Goal: Task Accomplishment & Management: Complete application form

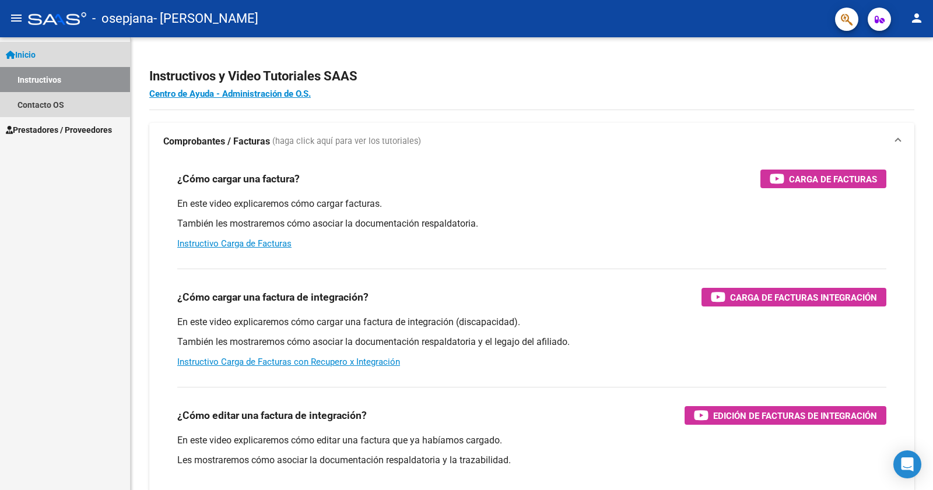
click at [28, 57] on span "Inicio" at bounding box center [21, 54] width 30 height 13
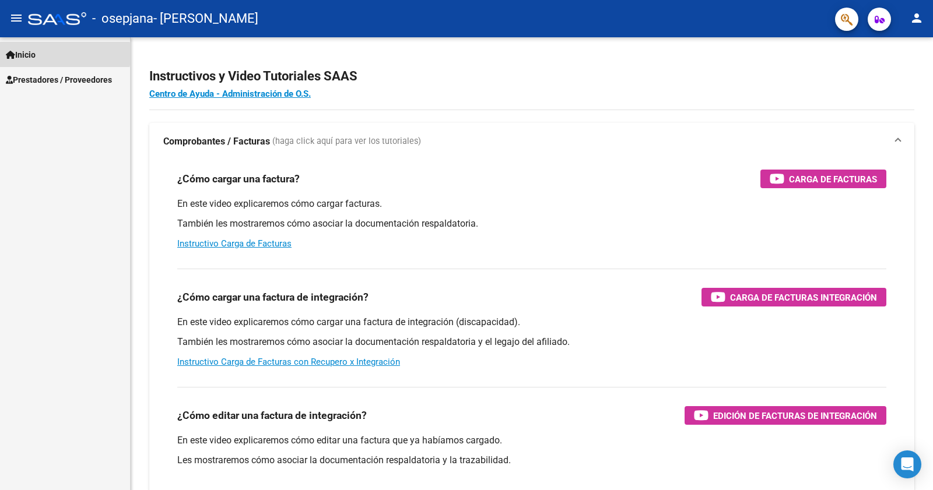
click at [29, 54] on span "Inicio" at bounding box center [21, 54] width 30 height 13
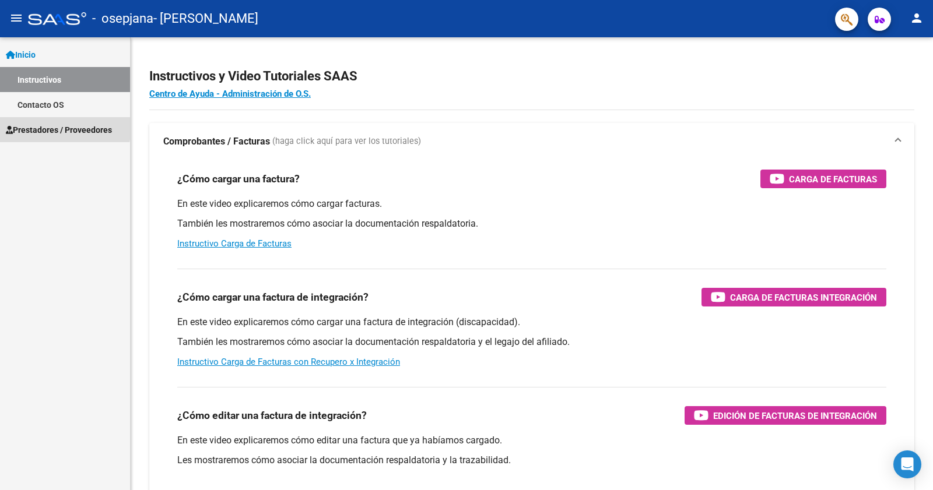
click at [27, 124] on span "Prestadores / Proveedores" at bounding box center [59, 130] width 106 height 13
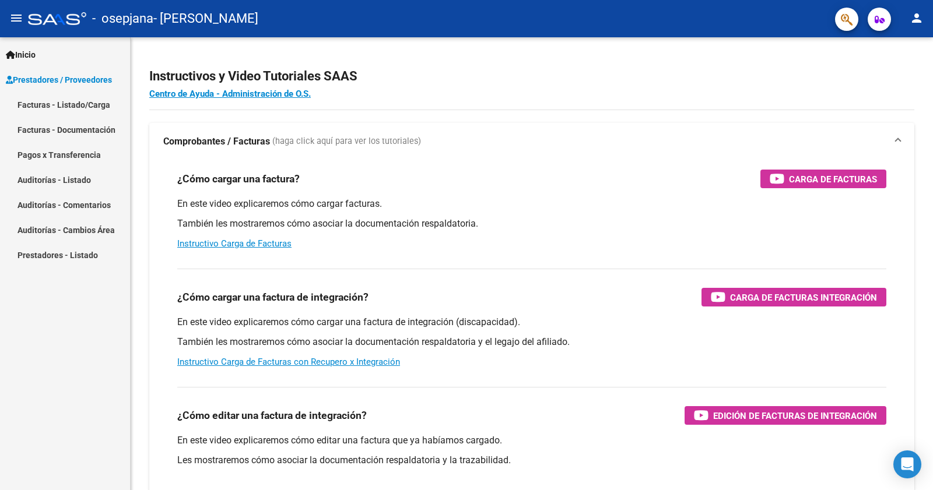
click at [31, 100] on link "Facturas - Listado/Carga" at bounding box center [65, 104] width 130 height 25
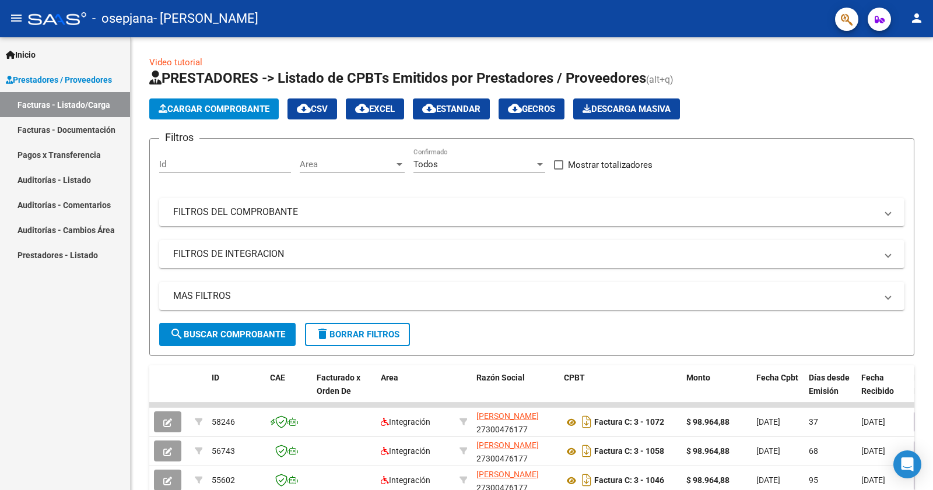
click at [190, 108] on span "Cargar Comprobante" at bounding box center [214, 109] width 111 height 10
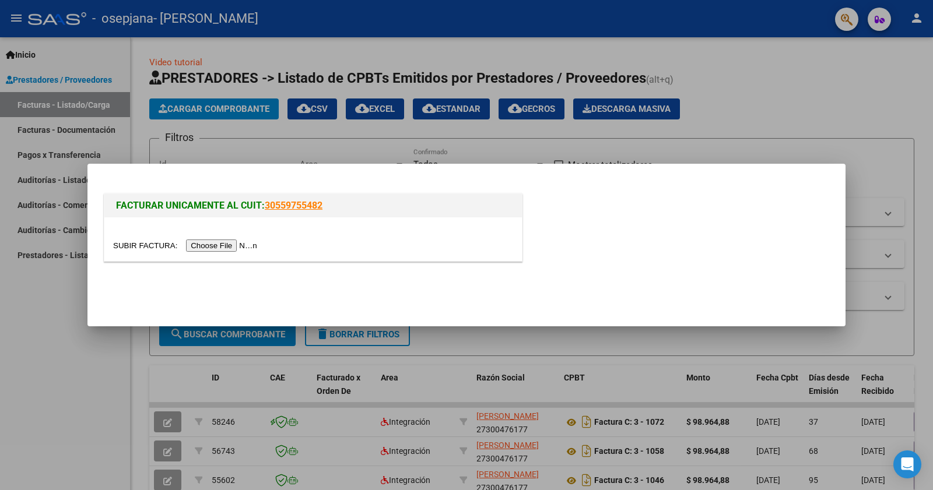
click at [200, 245] on input "file" at bounding box center [187, 246] width 148 height 12
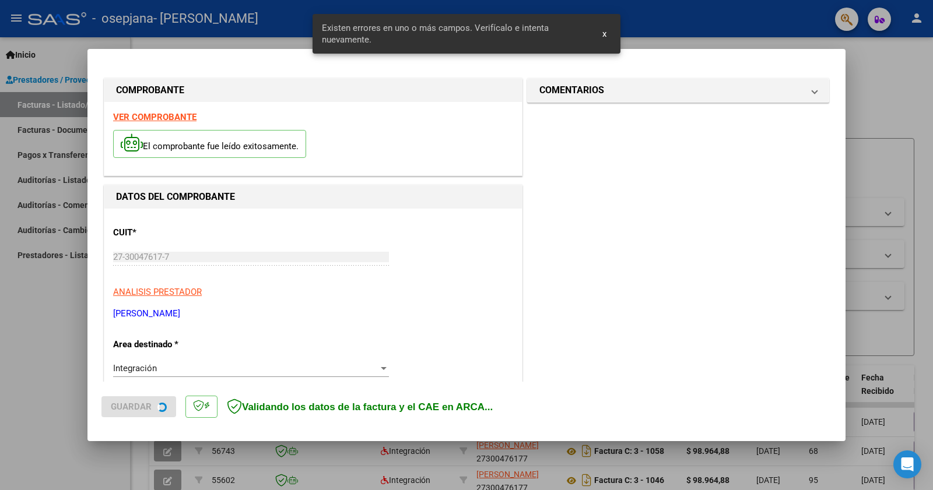
scroll to position [226, 0]
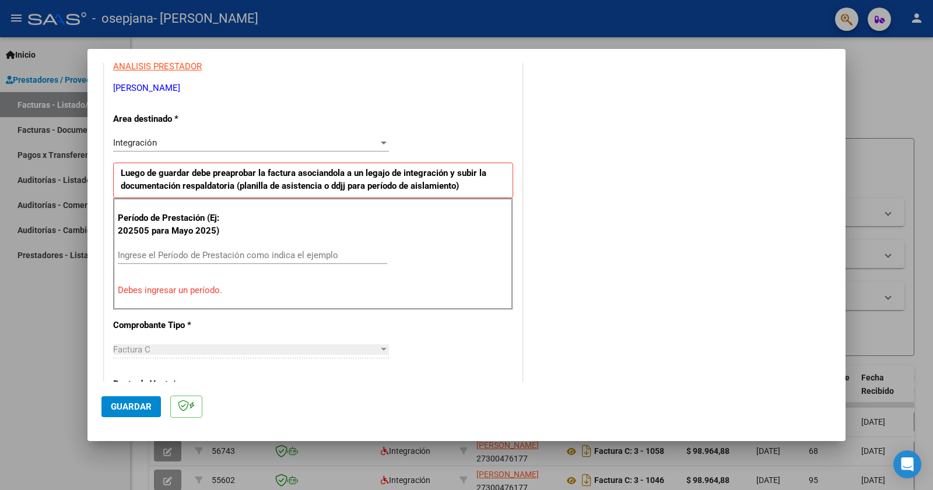
click at [300, 251] on input "Ingrese el Período de Prestación como indica el ejemplo" at bounding box center [252, 255] width 269 height 10
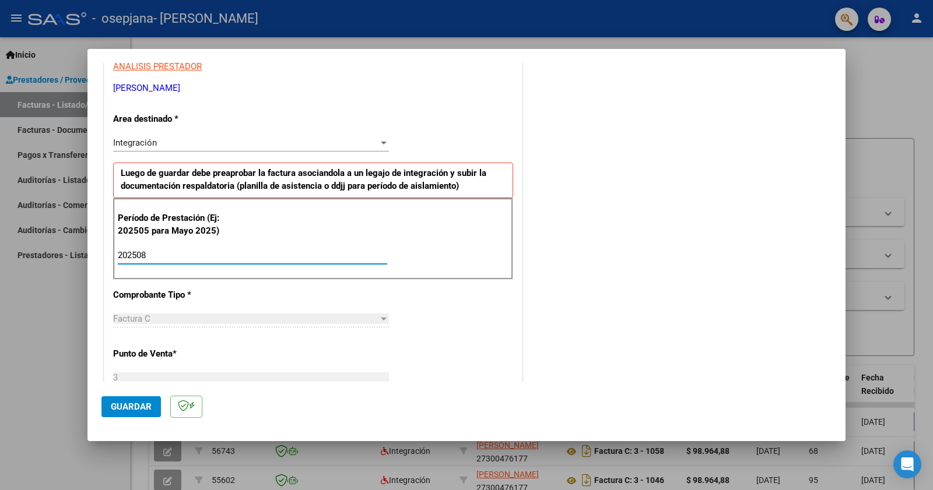
type input "202508"
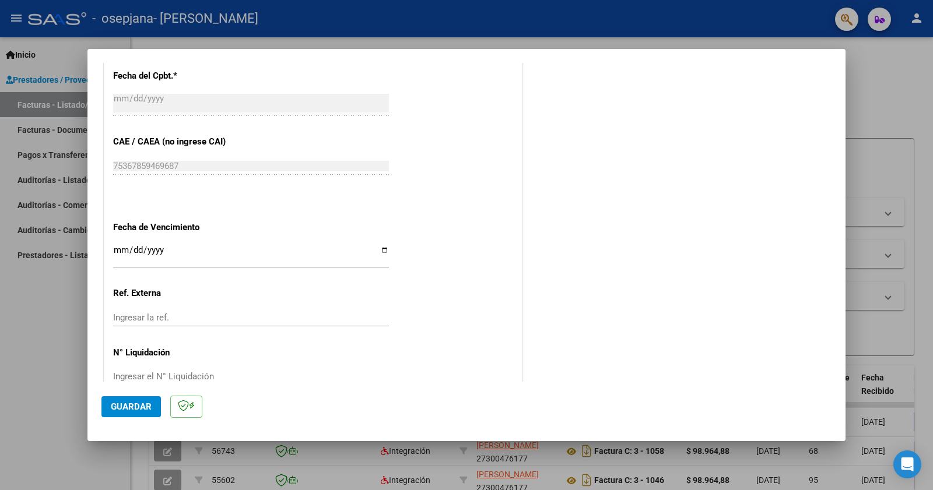
scroll to position [709, 0]
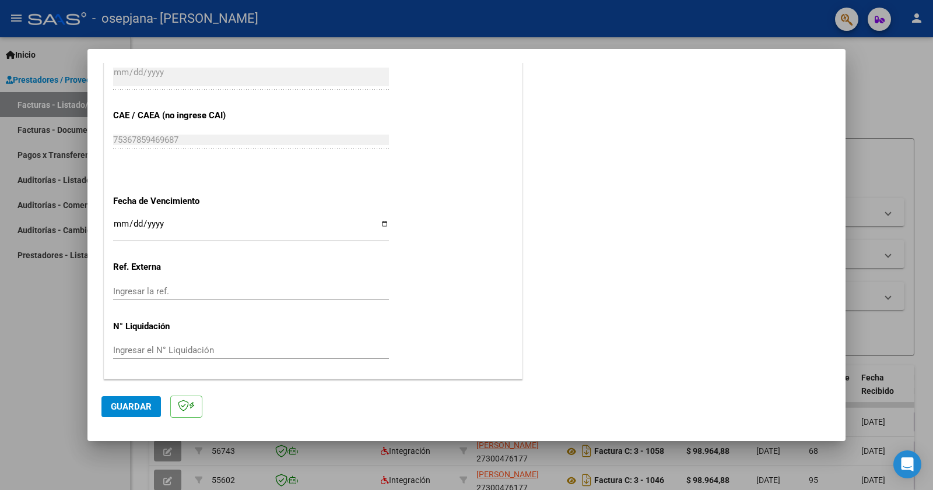
click at [375, 220] on input "Ingresar la fecha" at bounding box center [251, 228] width 276 height 19
type input "[DATE]"
click at [118, 409] on span "Guardar" at bounding box center [131, 407] width 41 height 10
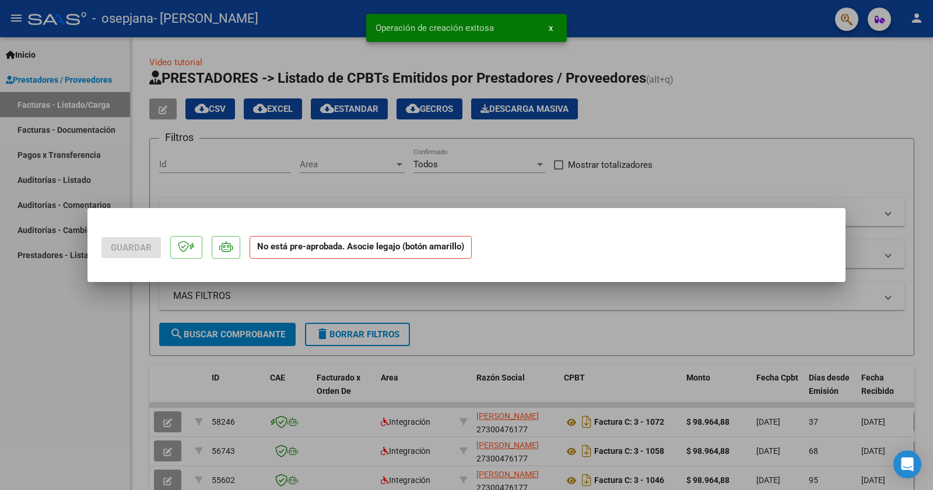
scroll to position [0, 0]
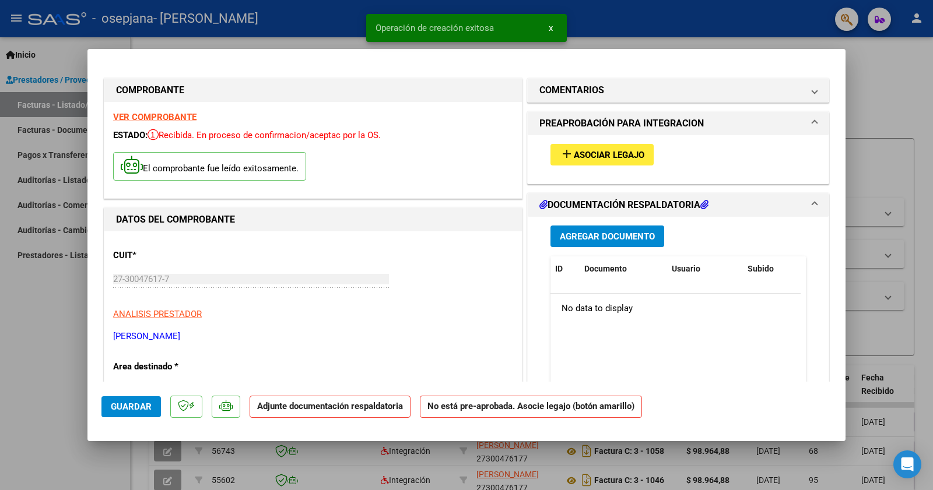
click at [576, 157] on span "Asociar Legajo" at bounding box center [609, 155] width 71 height 10
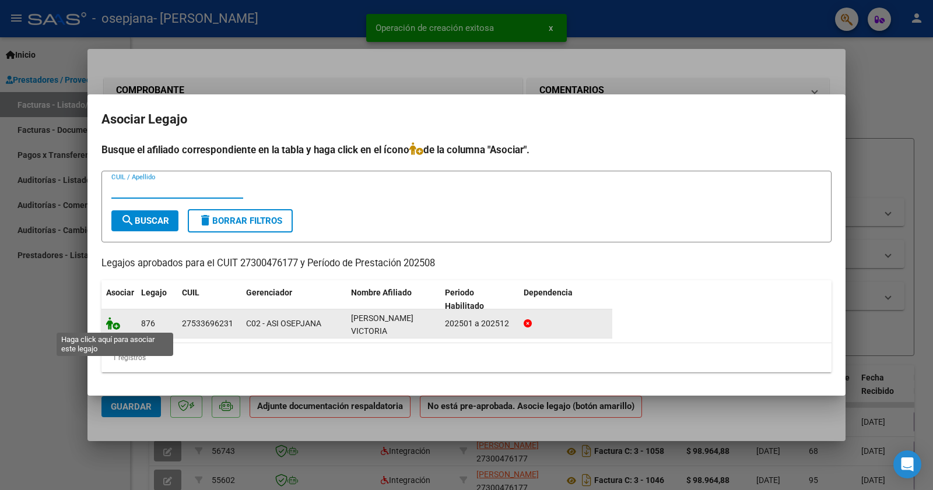
click at [112, 325] on icon at bounding box center [113, 323] width 14 height 13
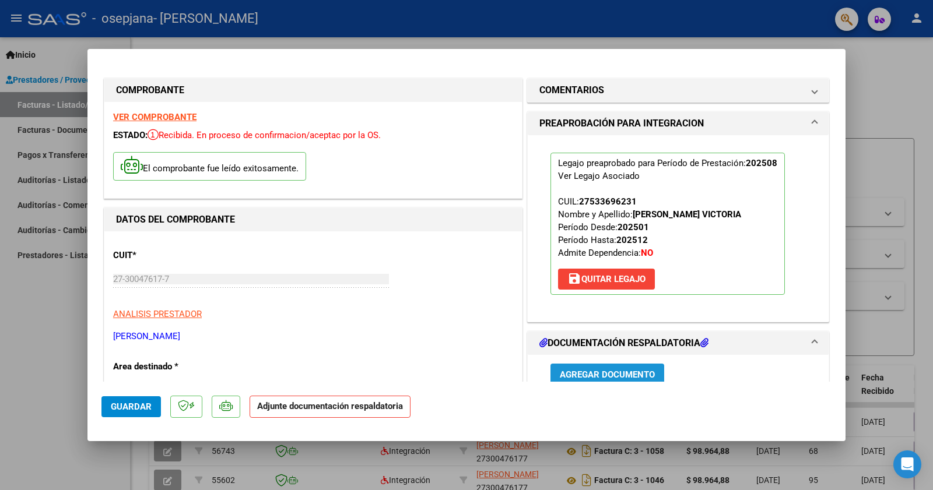
click at [628, 370] on span "Agregar Documento" at bounding box center [607, 375] width 95 height 10
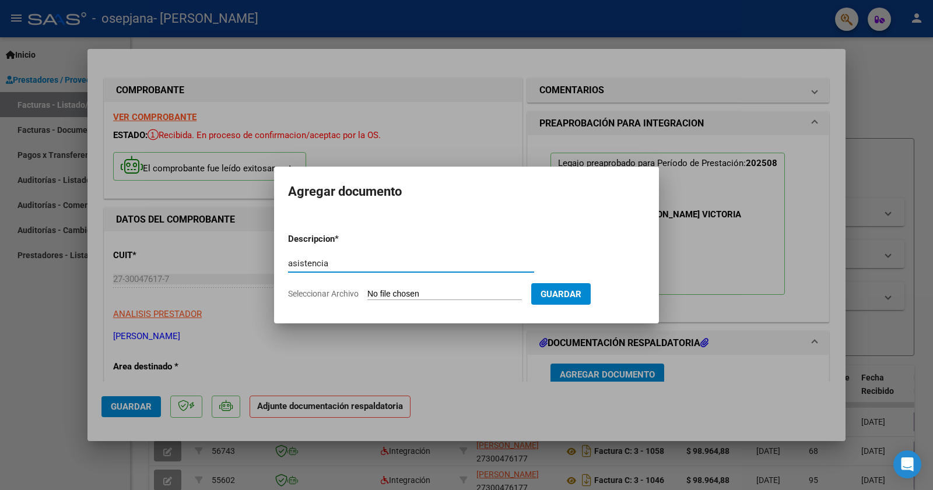
type input "asistencia"
click at [403, 290] on input "Seleccionar Archivo" at bounding box center [444, 294] width 155 height 11
type input "C:\fakepath\asistencia agosto.pdf"
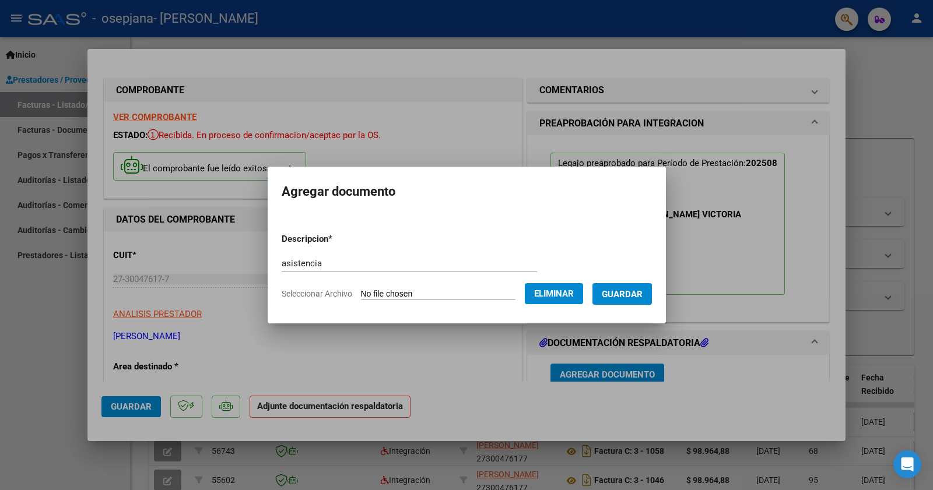
click at [649, 285] on button "Guardar" at bounding box center [622, 294] width 59 height 22
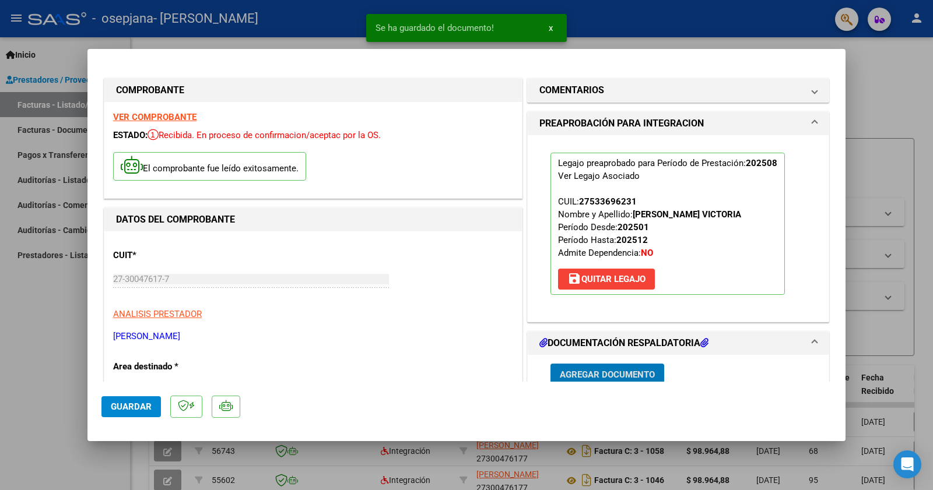
scroll to position [4, 0]
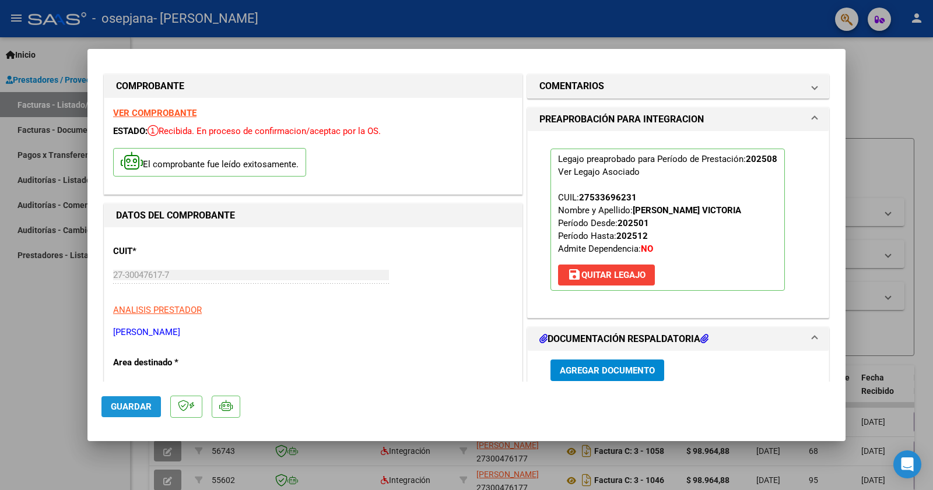
click at [108, 404] on button "Guardar" at bounding box center [130, 407] width 59 height 21
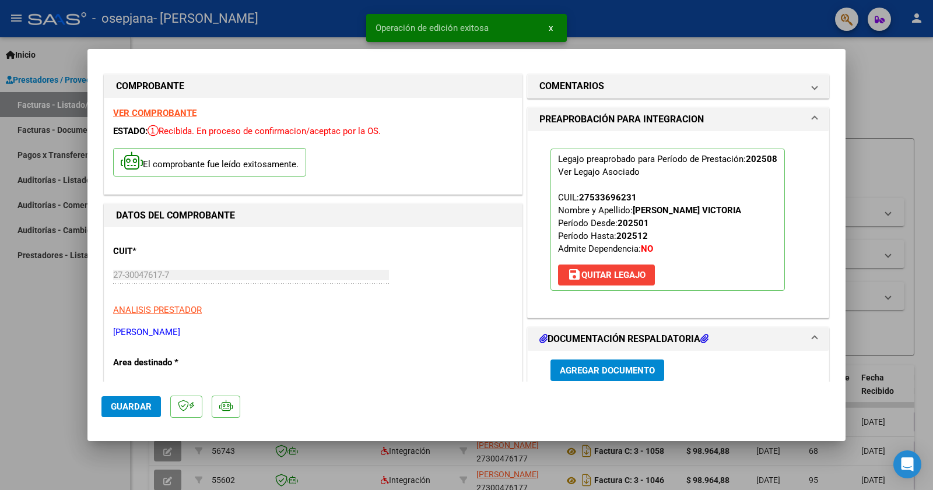
click at [881, 57] on div at bounding box center [466, 245] width 933 height 490
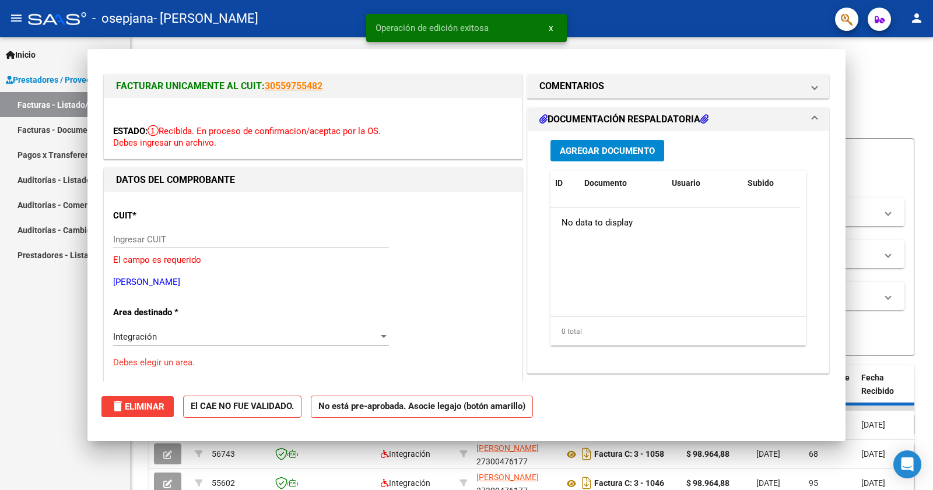
click at [760, 19] on div "- [PERSON_NAME]" at bounding box center [427, 19] width 798 height 26
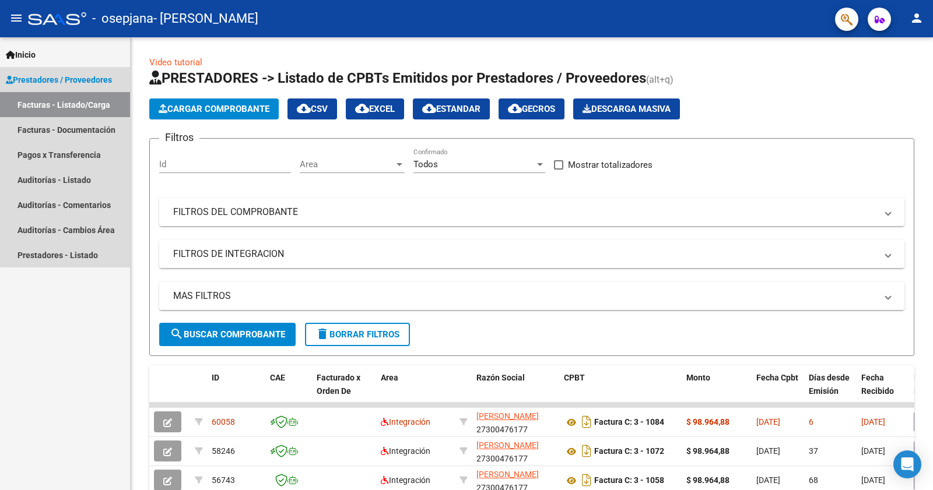
click at [112, 80] on span "Prestadores / Proveedores" at bounding box center [59, 79] width 106 height 13
